Goal: Navigation & Orientation: Find specific page/section

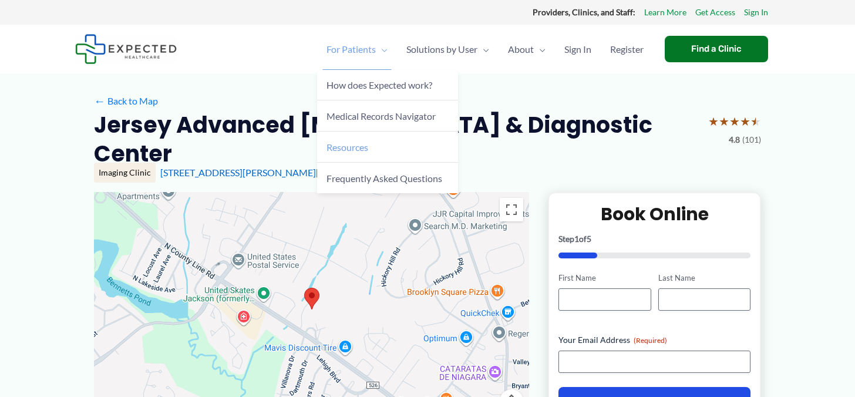
click at [334, 151] on span "Resources" at bounding box center [348, 147] width 42 height 11
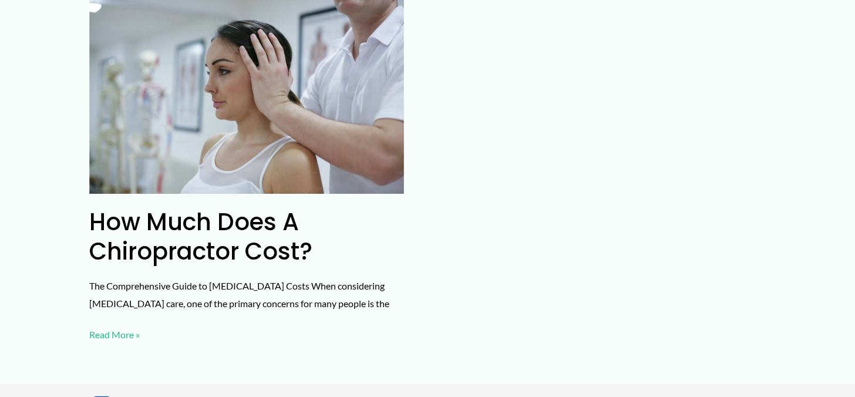
scroll to position [4926, 0]
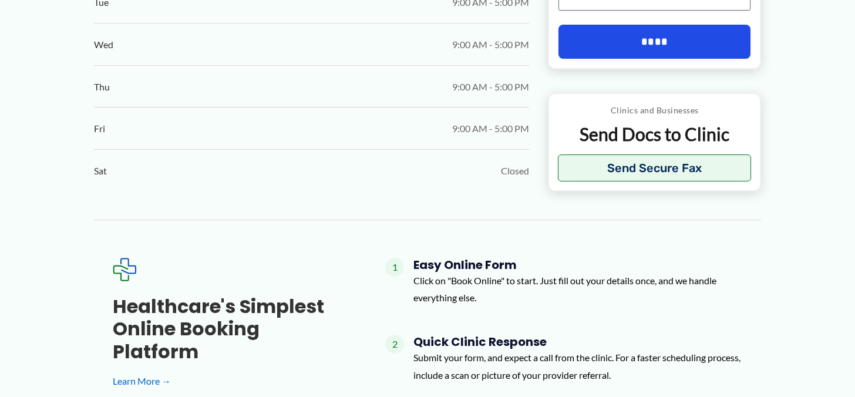
scroll to position [959, 0]
